Goal: Register for event/course

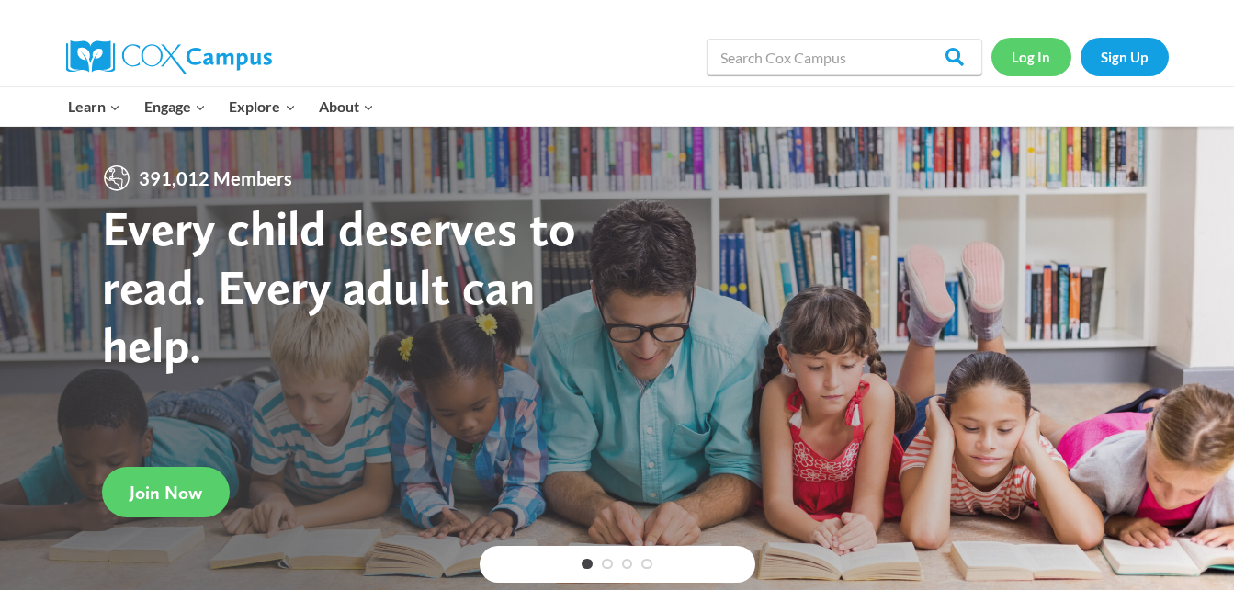
click at [1018, 57] on link "Log In" at bounding box center [1032, 57] width 80 height 38
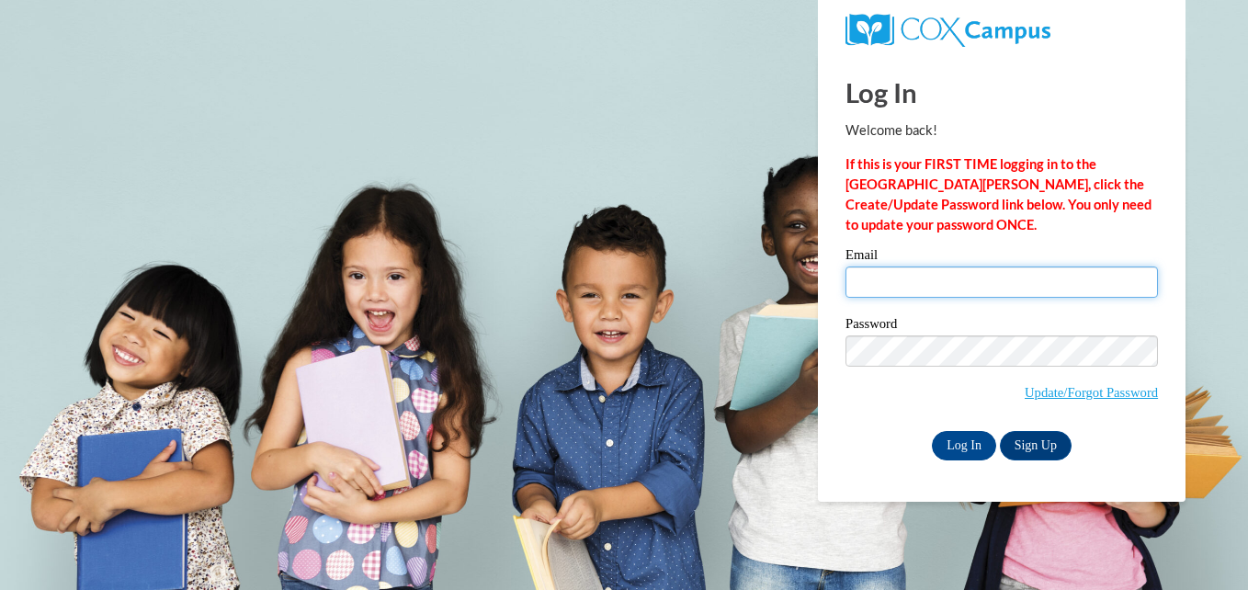
click at [947, 272] on input "Email" at bounding box center [1001, 282] width 312 height 31
type input "[EMAIL_ADDRESS][DOMAIN_NAME]"
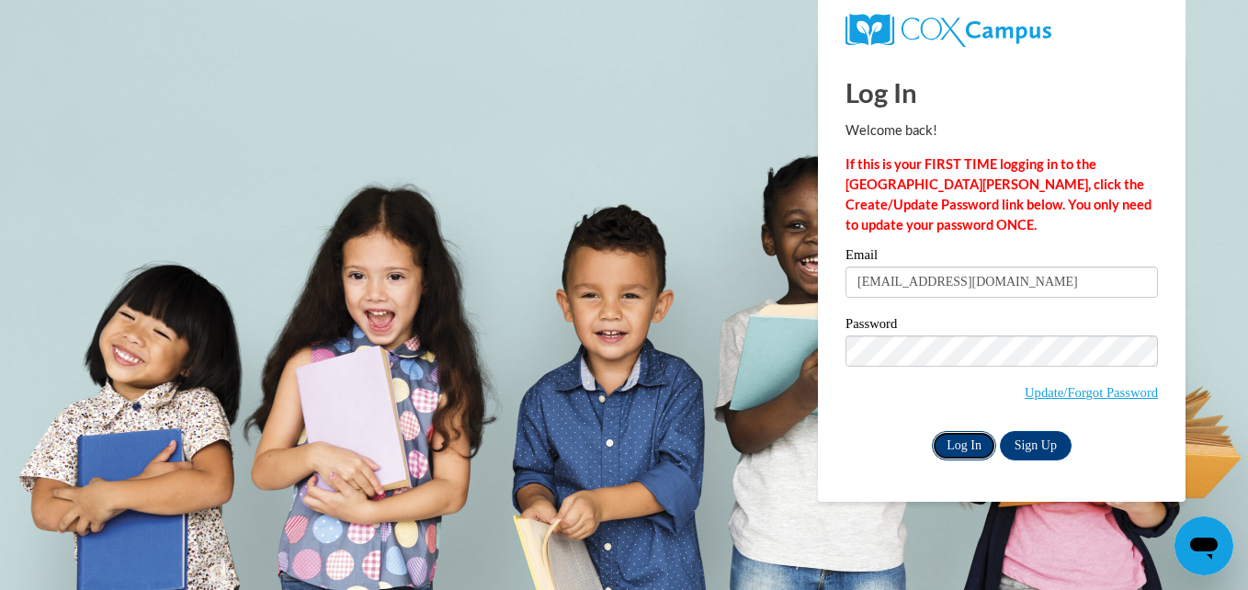
click at [963, 439] on input "Log In" at bounding box center [964, 445] width 64 height 29
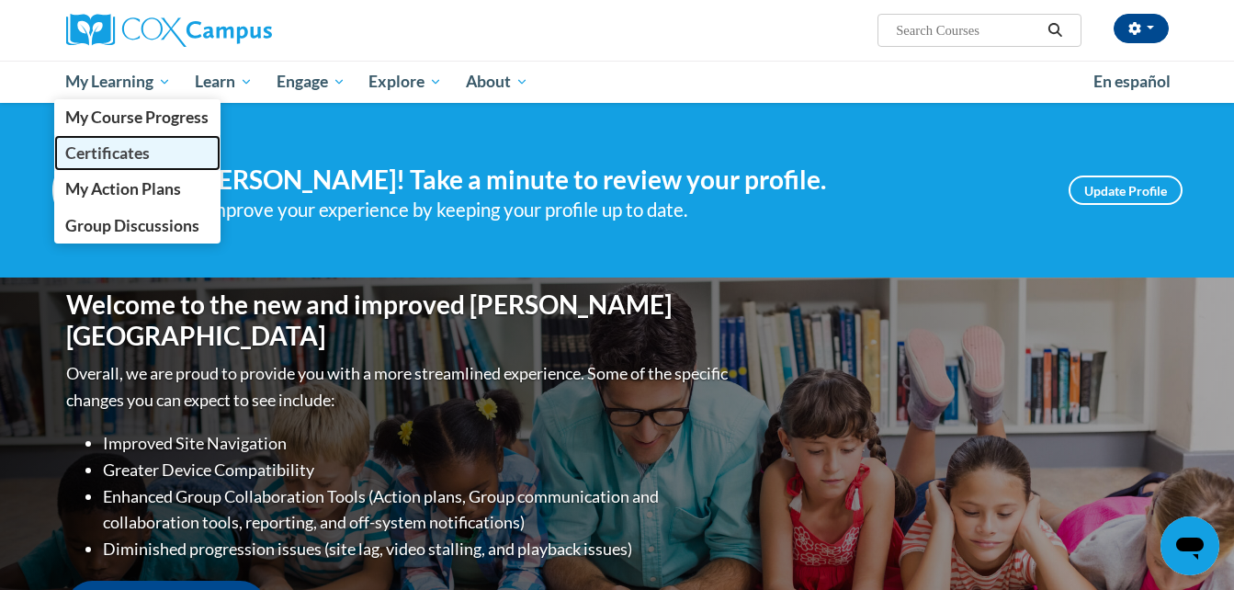
click at [130, 163] on span "Certificates" at bounding box center [107, 152] width 85 height 19
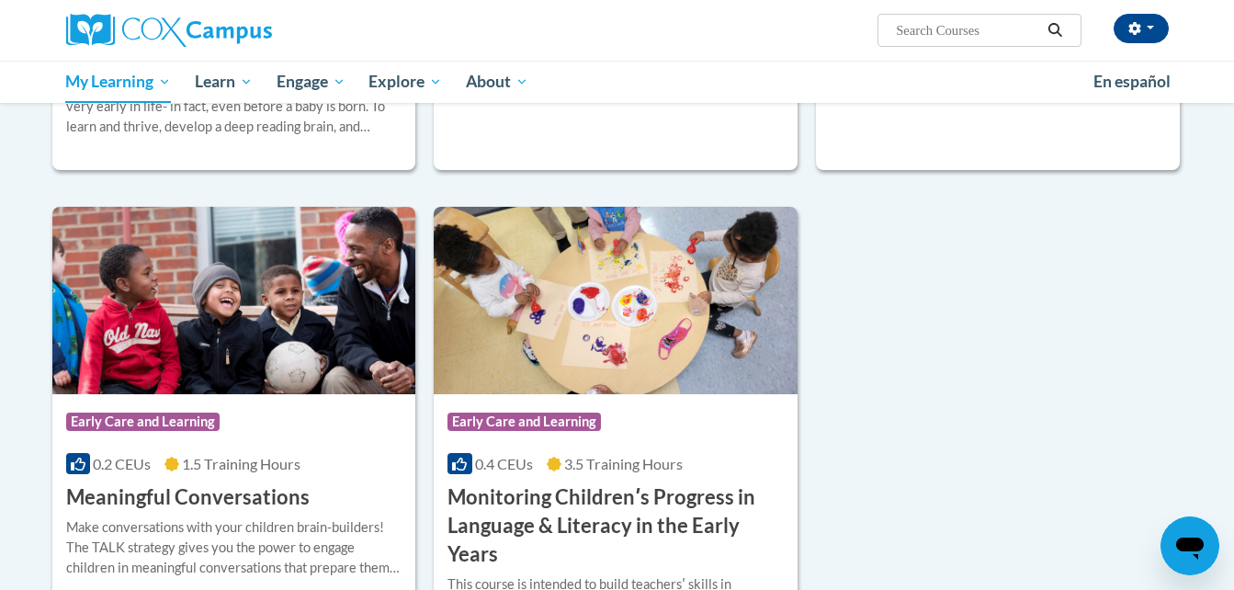
scroll to position [735, 0]
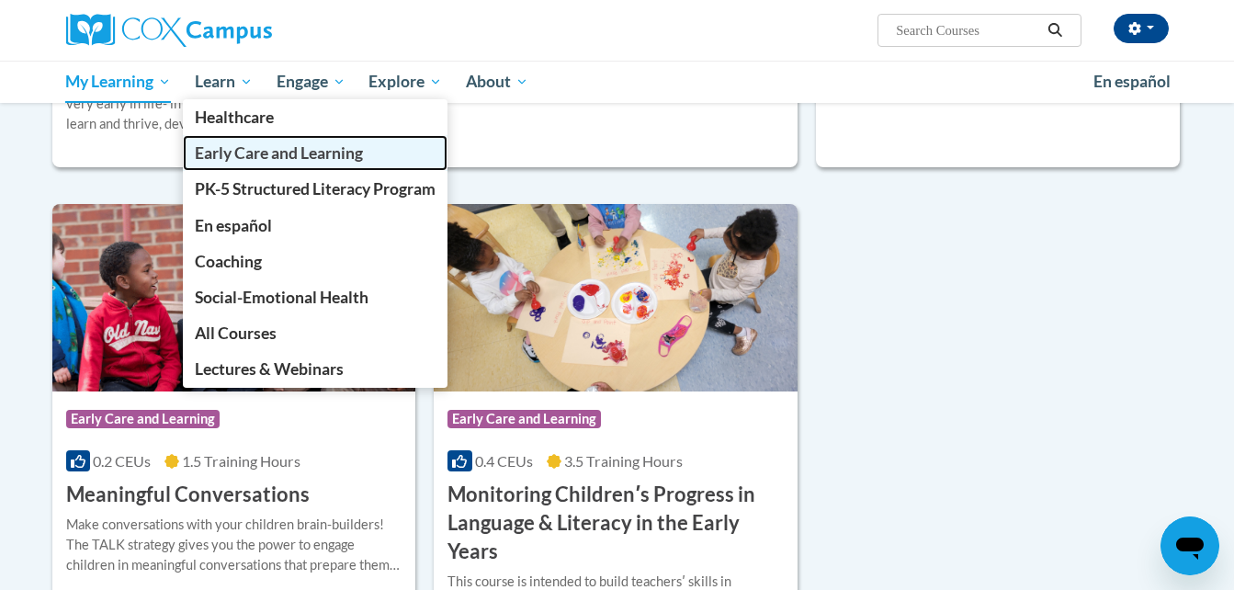
click at [248, 148] on span "Early Care and Learning" at bounding box center [279, 152] width 168 height 19
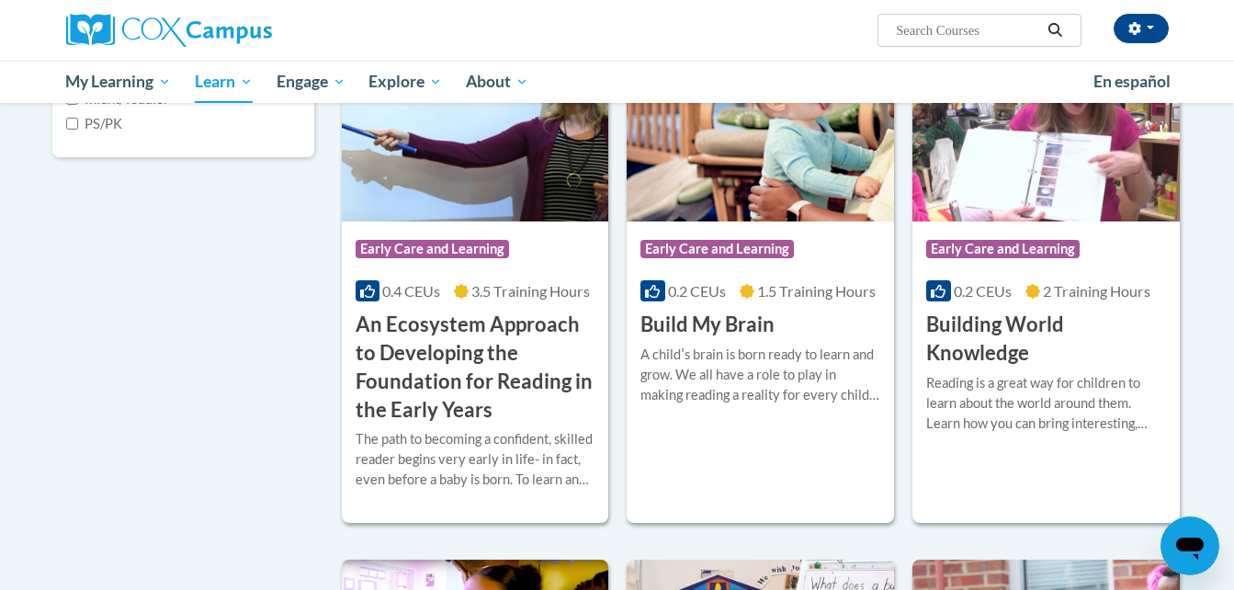
scroll to position [551, 0]
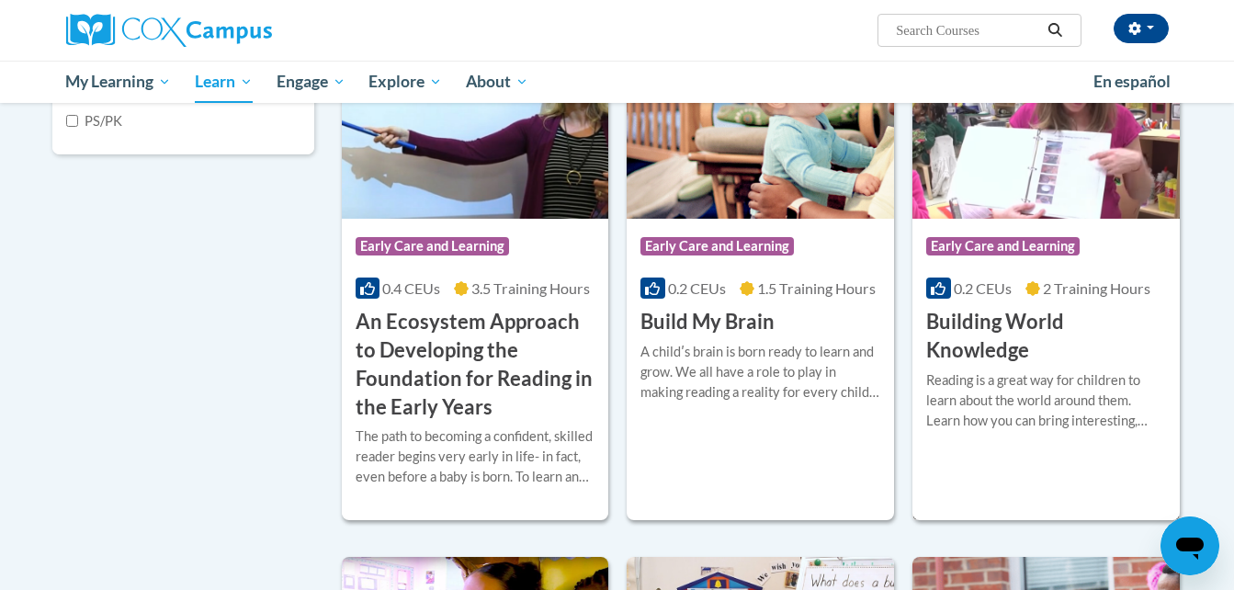
click at [1004, 351] on h3 "Building World Knowledge" at bounding box center [1046, 336] width 240 height 57
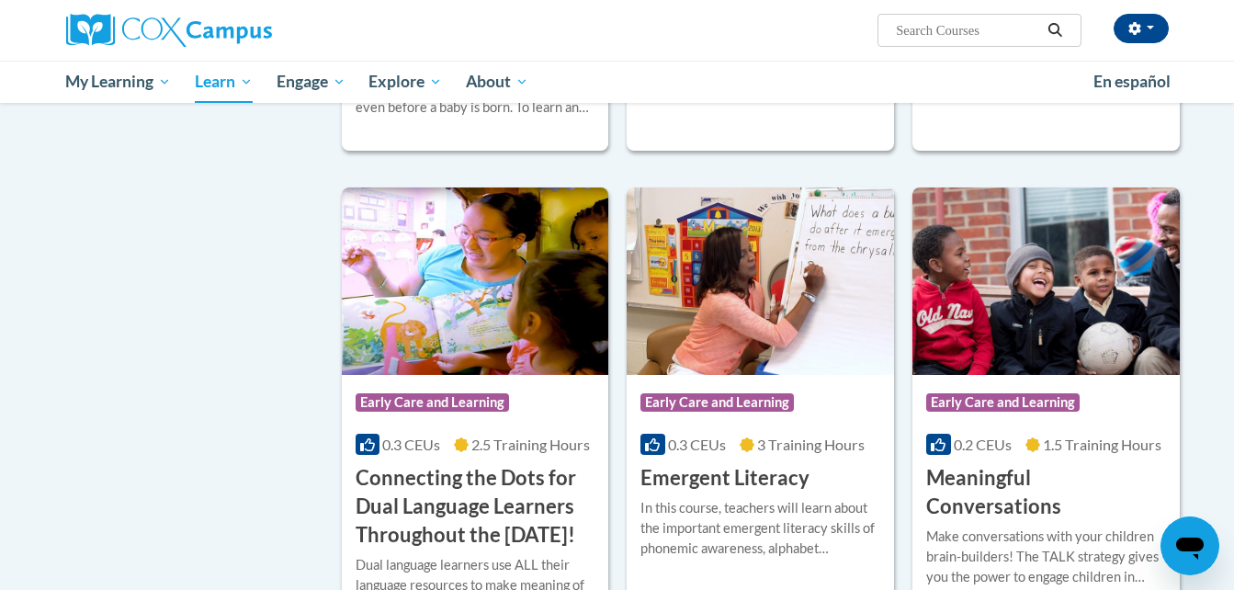
scroll to position [955, 0]
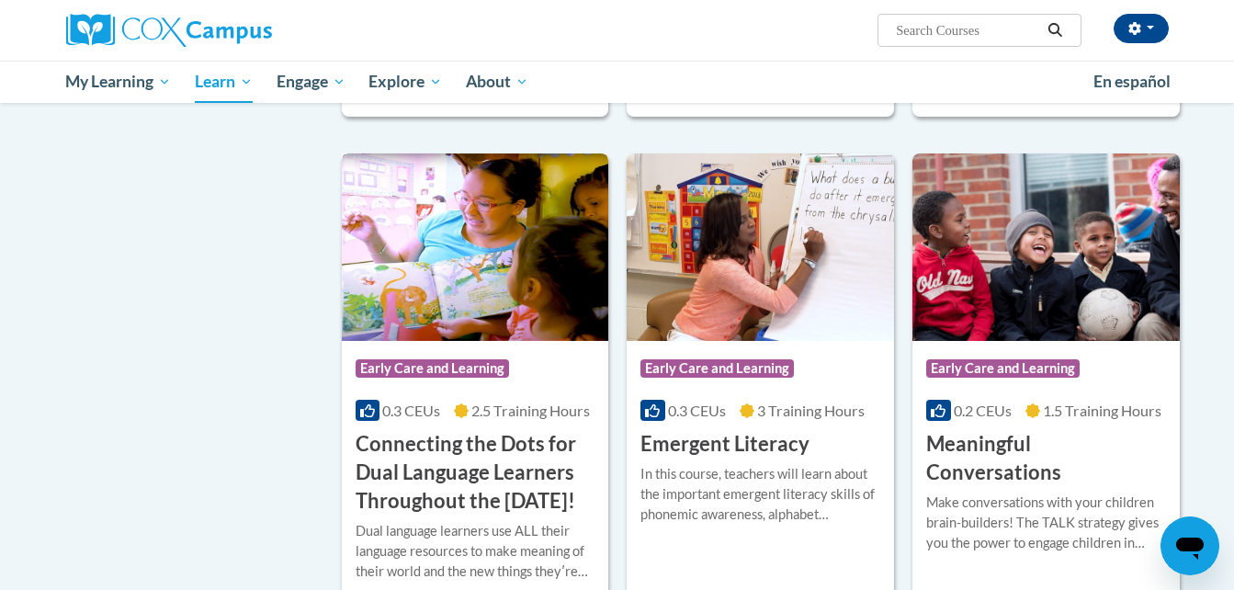
click at [478, 471] on h3 "Connecting the Dots for Dual Language Learners Throughout the [DATE]!" at bounding box center [476, 472] width 240 height 85
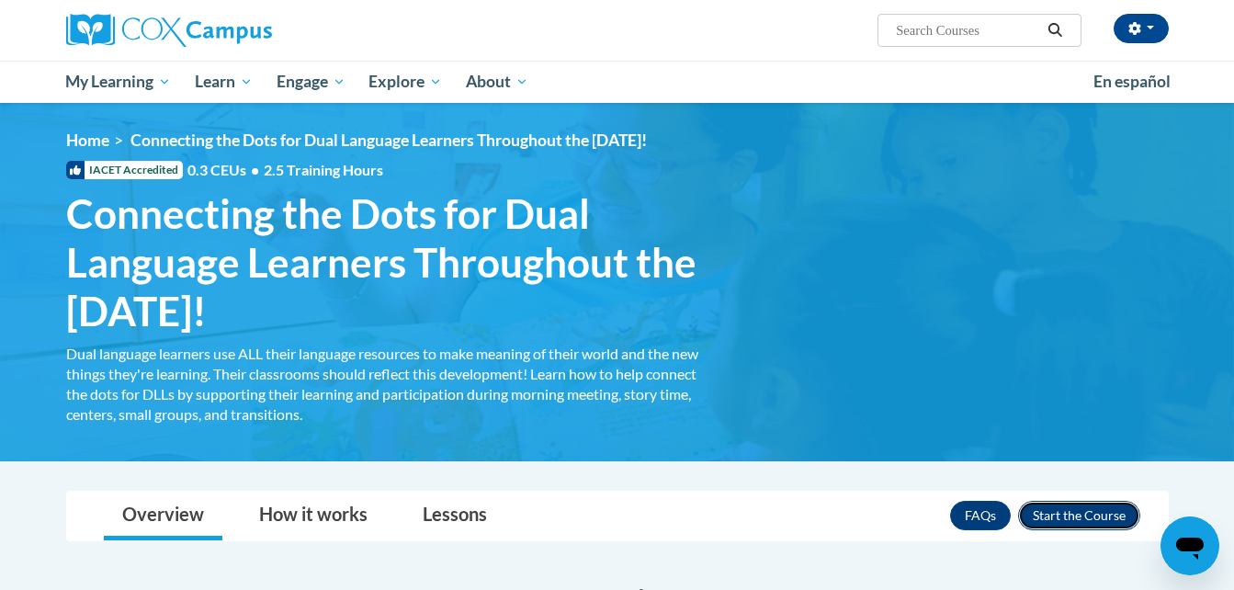
click at [1071, 514] on button "Enroll" at bounding box center [1079, 515] width 122 height 29
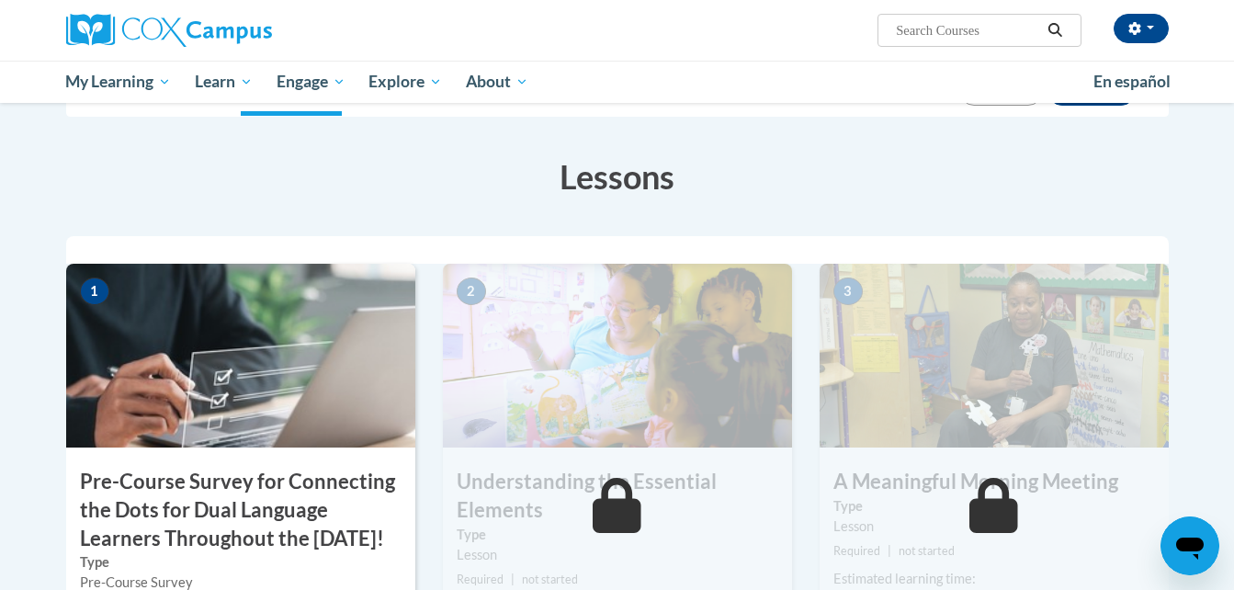
scroll to position [294, 0]
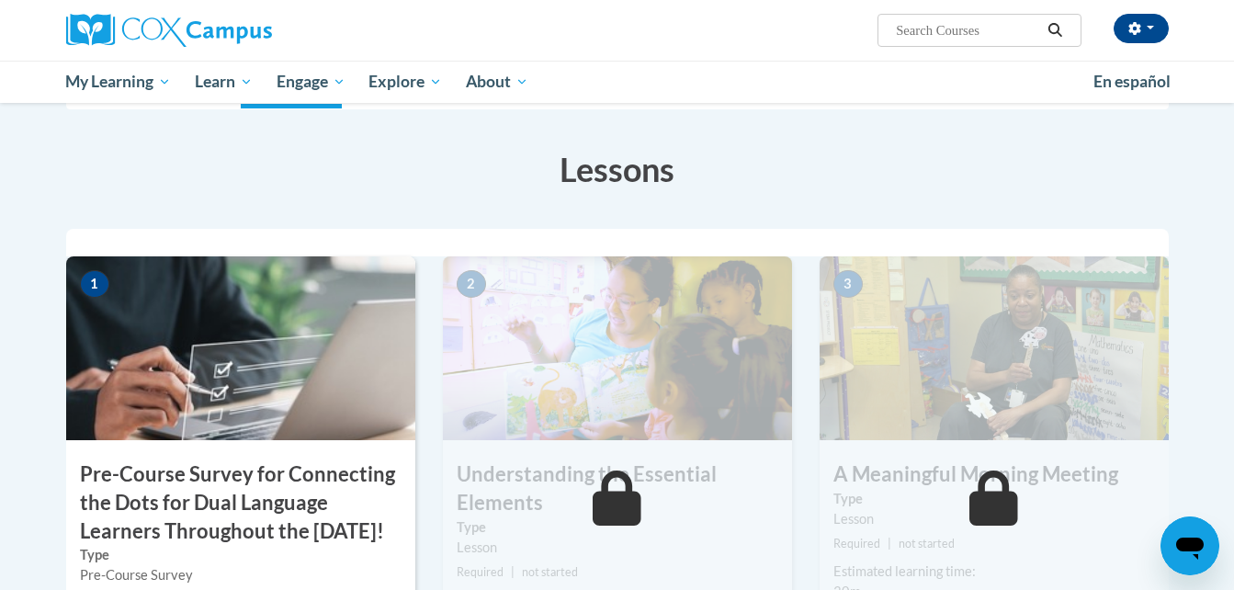
click at [201, 368] on img at bounding box center [240, 348] width 349 height 184
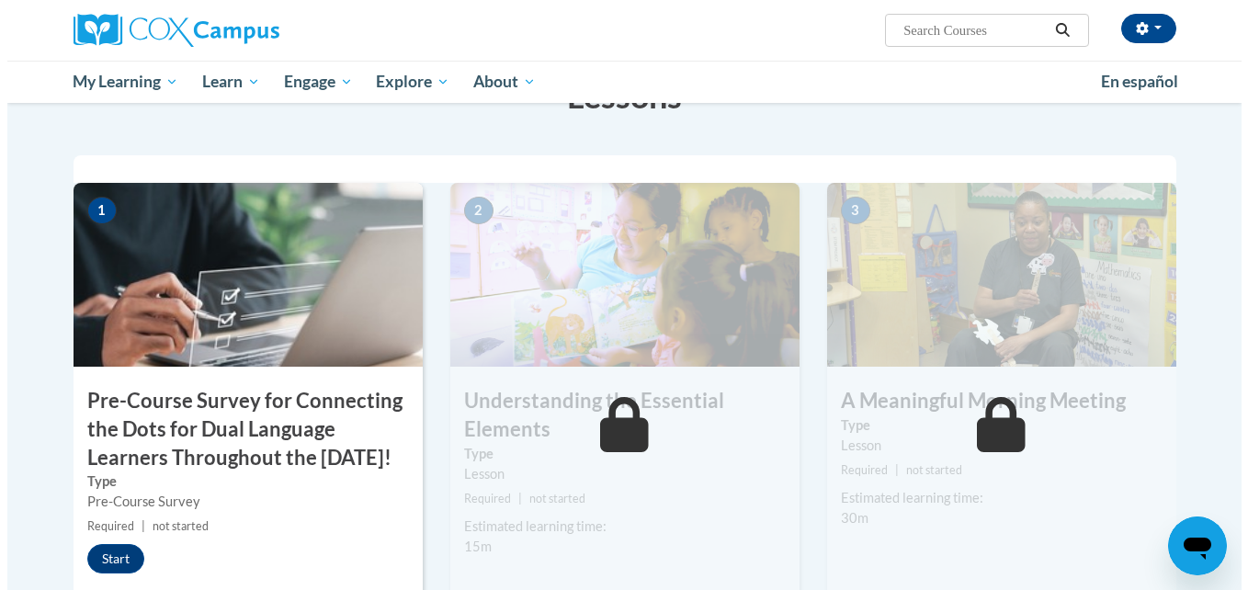
scroll to position [404, 0]
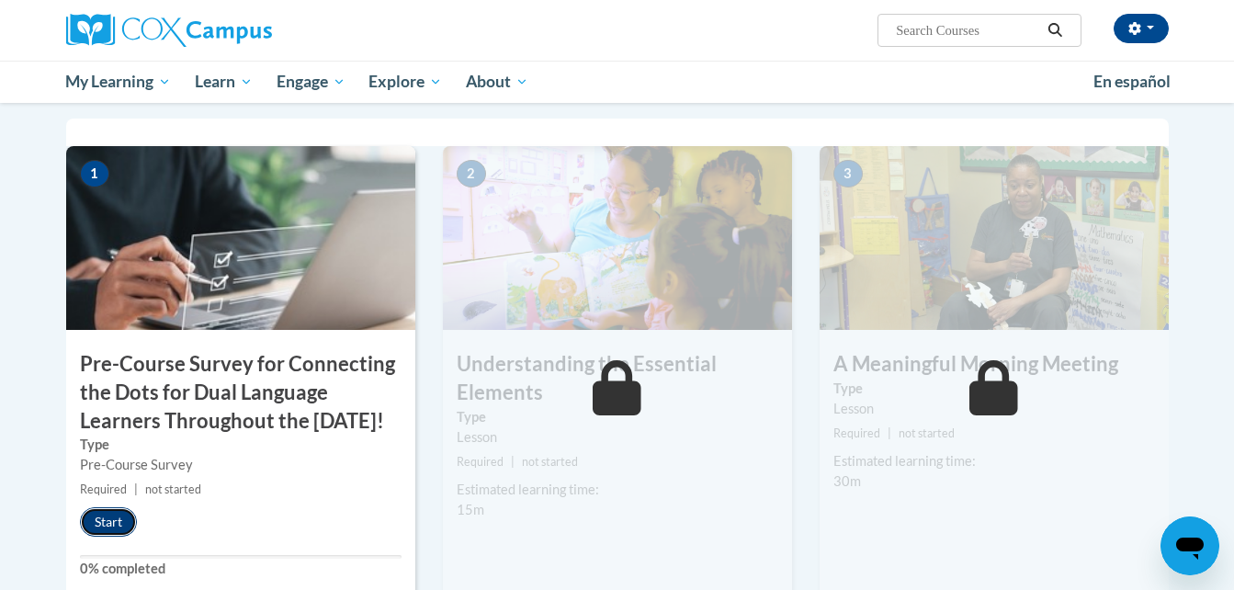
click at [103, 537] on button "Start" at bounding box center [108, 521] width 57 height 29
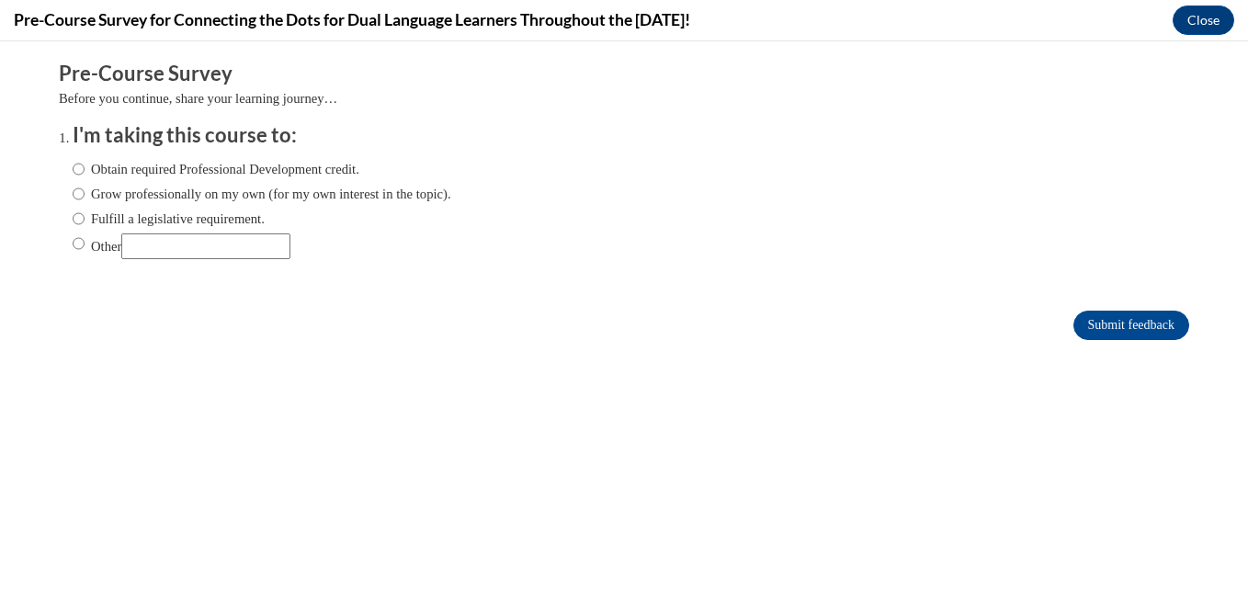
scroll to position [0, 0]
click at [386, 193] on label "Grow professionally on my own (for my own interest in the topic)." at bounding box center [262, 194] width 379 height 20
click at [85, 193] on input "Grow professionally on my own (for my own interest in the topic)." at bounding box center [79, 194] width 12 height 20
radio input "true"
click at [1130, 320] on input "Submit feedback" at bounding box center [1131, 325] width 116 height 29
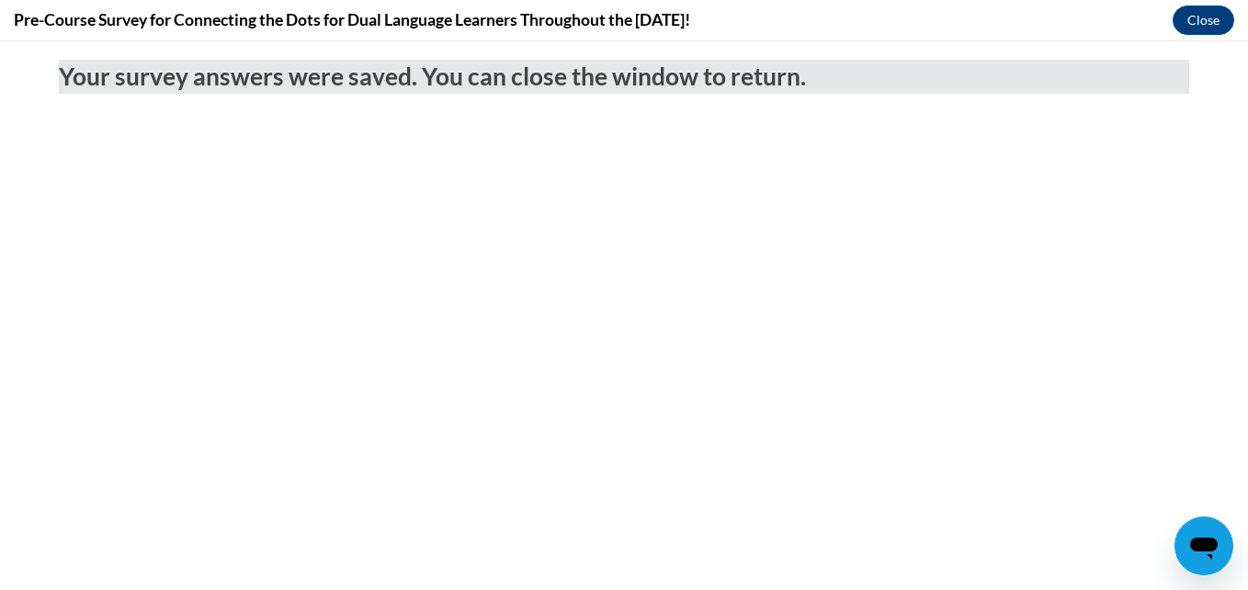
click at [879, 80] on h2 "Your survey answers were saved. You can close the window to return." at bounding box center [624, 77] width 1130 height 34
drag, startPoint x: 662, startPoint y: 94, endPoint x: 1208, endPoint y: 22, distance: 550.6
click at [1208, 41] on html "Your survey answers were saved. You can close the window to return." at bounding box center [624, 315] width 1248 height 549
drag, startPoint x: 1208, startPoint y: -19, endPoint x: 1208, endPoint y: 22, distance: 41.4
click at [1208, 22] on button "Close" at bounding box center [1204, 20] width 62 height 29
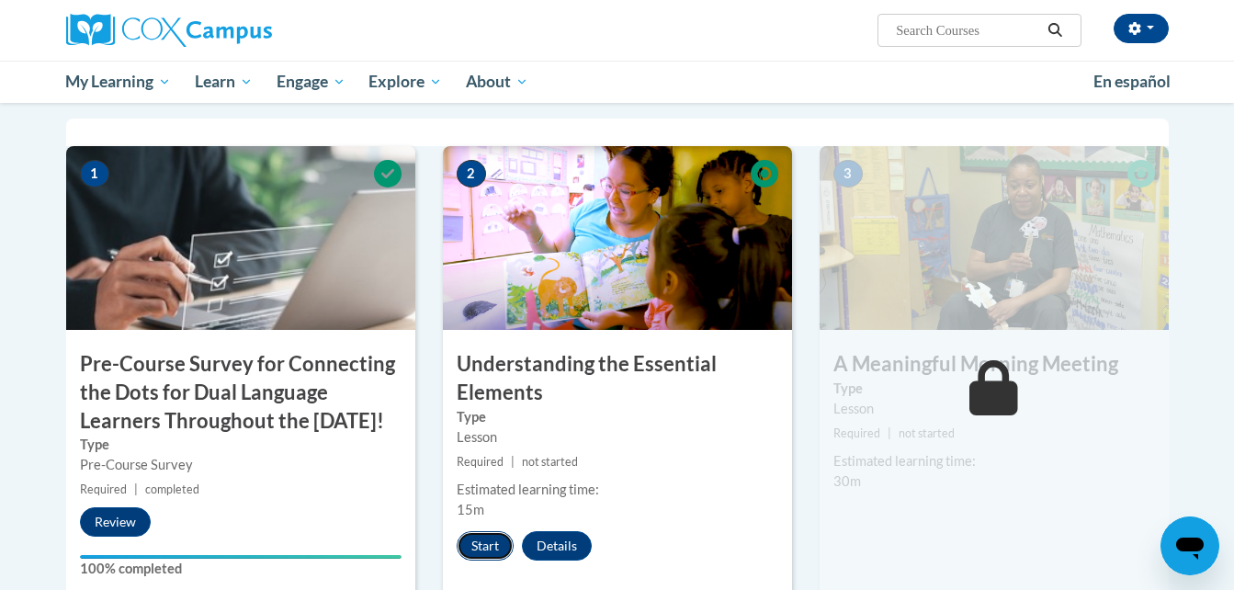
click at [485, 543] on button "Start" at bounding box center [485, 545] width 57 height 29
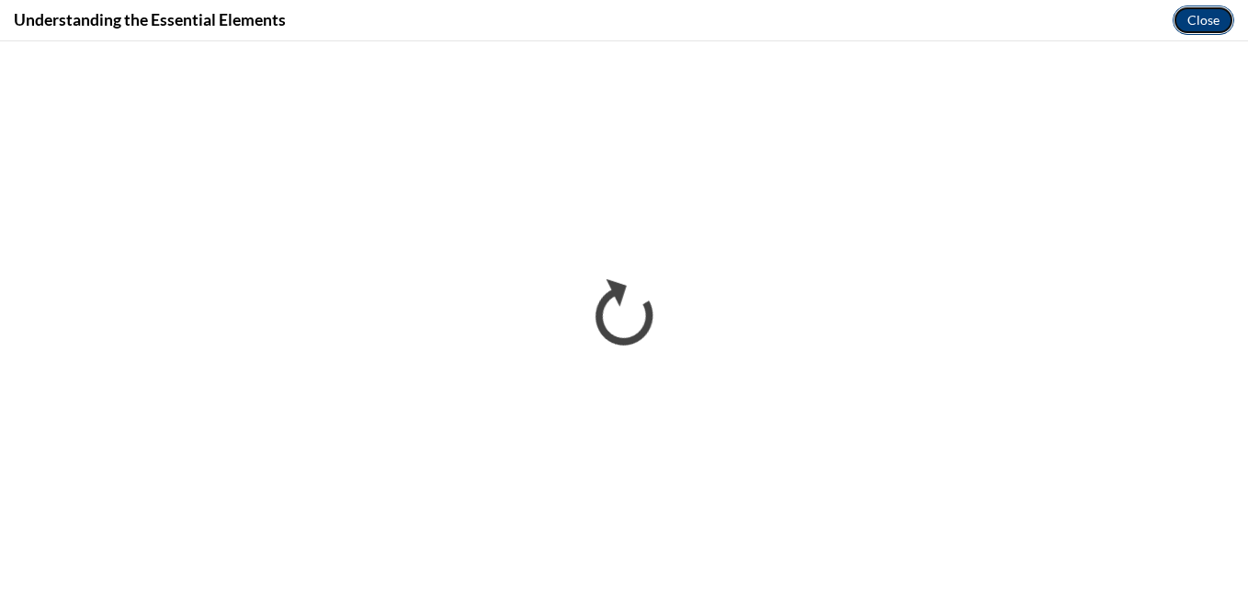
click at [1195, 16] on button "Close" at bounding box center [1204, 20] width 62 height 29
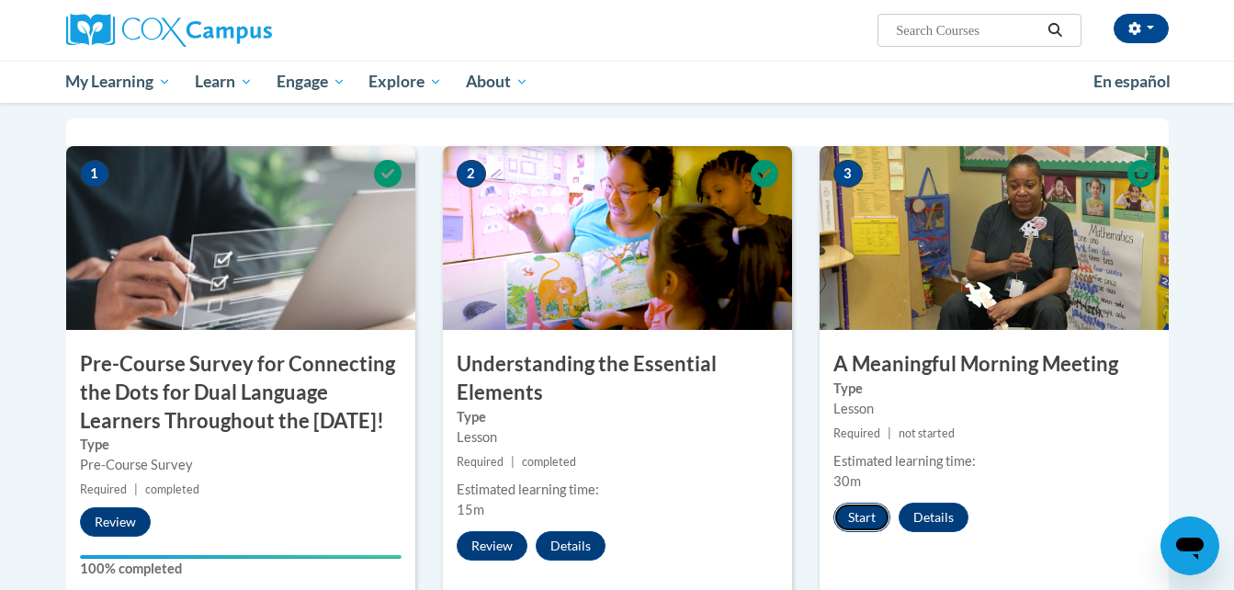
click at [859, 517] on button "Start" at bounding box center [862, 517] width 57 height 29
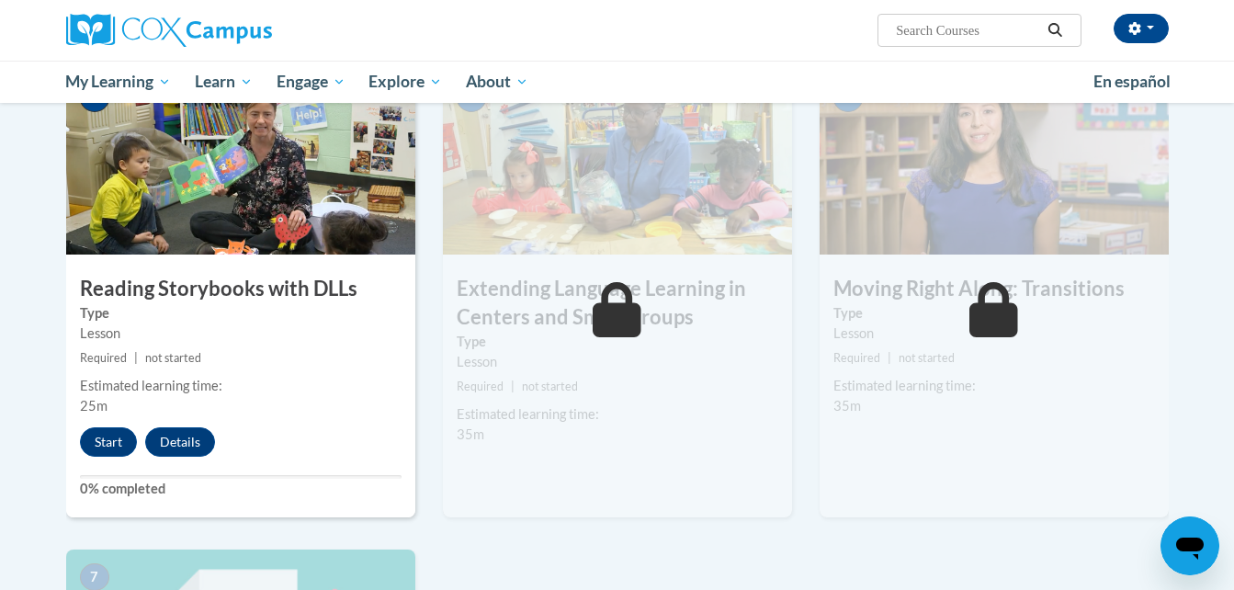
scroll to position [987, 0]
